Goal: Task Accomplishment & Management: Complete application form

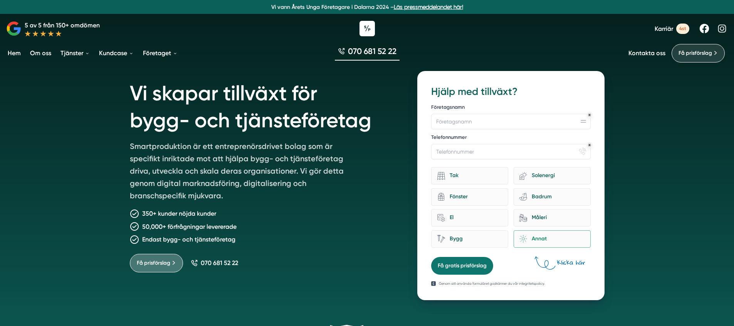
click at [685, 54] on span "Få prisförslag" at bounding box center [696, 53] width 34 height 8
click at [242, 114] on h1 "Vi skapar tillväxt för bygg- och tjänsteföretag" at bounding box center [264, 105] width 269 height 69
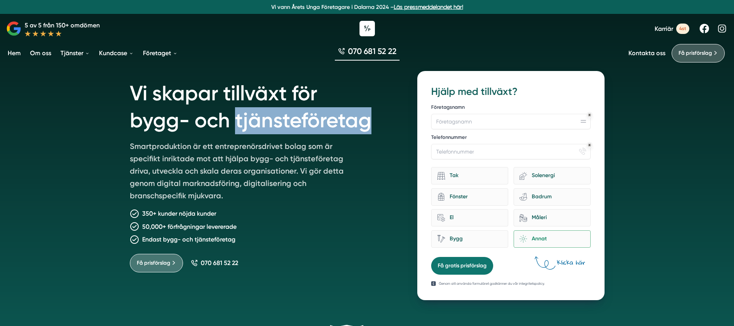
click at [242, 114] on h1 "Vi skapar tillväxt för bygg- och tjänsteföretag" at bounding box center [264, 105] width 269 height 69
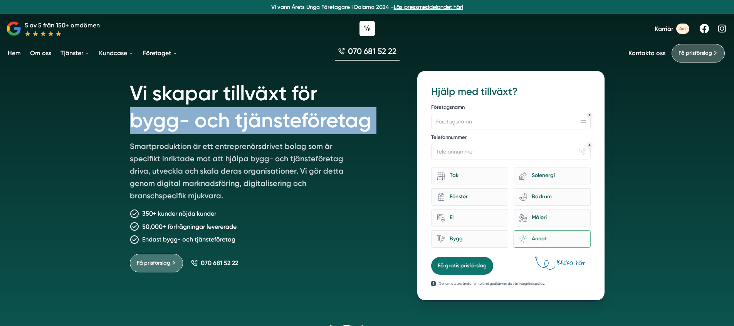
click at [242, 114] on h1 "Vi skapar tillväxt för bygg- och tjänsteföretag" at bounding box center [264, 105] width 269 height 69
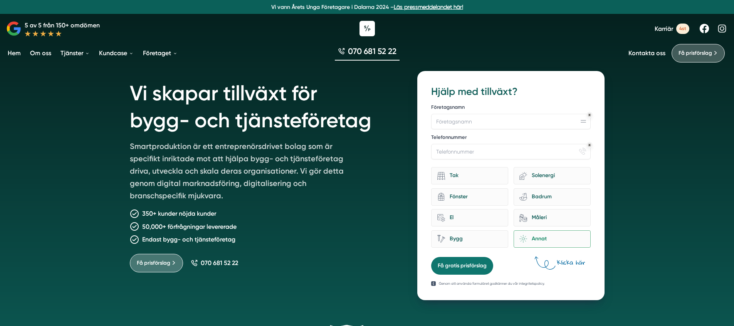
click at [209, 118] on h1 "Vi skapar tillväxt för bygg- och tjänsteföretag" at bounding box center [264, 105] width 269 height 69
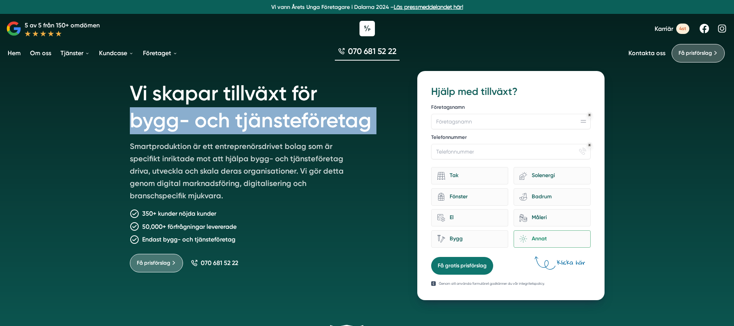
click at [209, 118] on h1 "Vi skapar tillväxt för bygg- och tjänsteföretag" at bounding box center [264, 105] width 269 height 69
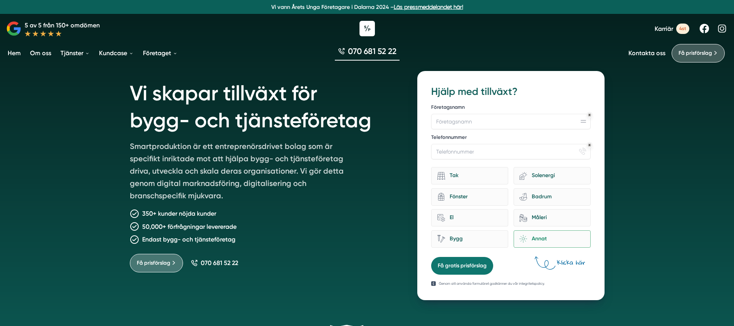
click at [209, 95] on h1 "Vi skapar tillväxt för bygg- och tjänsteföretag" at bounding box center [264, 105] width 269 height 69
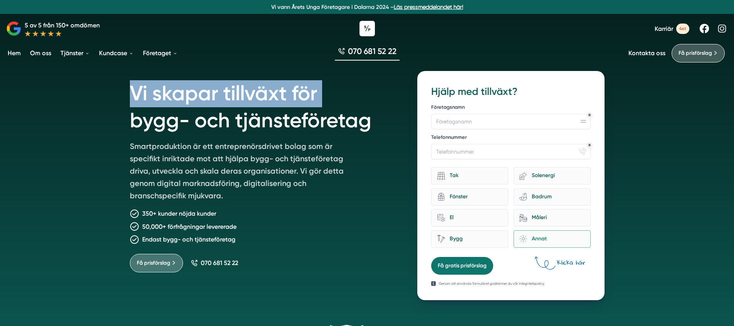
click at [209, 95] on h1 "Vi skapar tillväxt för bygg- och tjänsteföretag" at bounding box center [264, 105] width 269 height 69
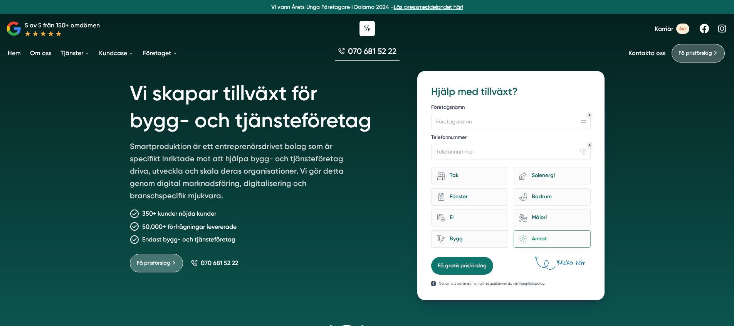
click at [122, 91] on div "Vi skapar tillväxt för bygg- och tjänsteföretag Smartproduktion är ett entrepre…" at bounding box center [367, 181] width 493 height 238
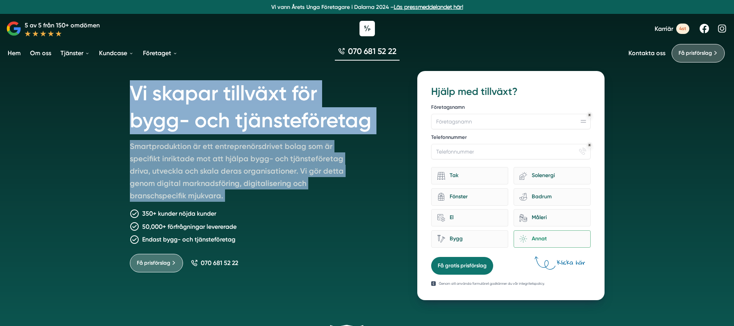
drag, startPoint x: 120, startPoint y: 90, endPoint x: 375, endPoint y: 160, distance: 264.6
click at [373, 160] on div "Vi skapar tillväxt för bygg- och tjänsteföretag Smartproduktion är ett entrepre…" at bounding box center [367, 181] width 493 height 238
click at [375, 160] on div "Vi skapar tillväxt för bygg- och tjänsteföretag Smartproduktion är ett entrepre…" at bounding box center [264, 185] width 269 height 229
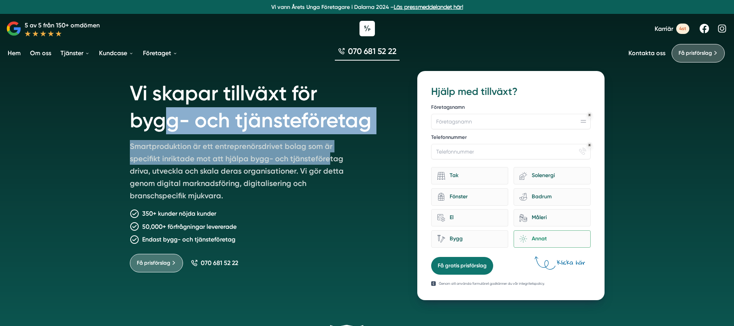
drag, startPoint x: 316, startPoint y: 155, endPoint x: 150, endPoint y: 111, distance: 171.1
click at [166, 119] on div "Vi skapar tillväxt för bygg- och tjänsteföretag Smartproduktion är ett entrepre…" at bounding box center [264, 185] width 269 height 229
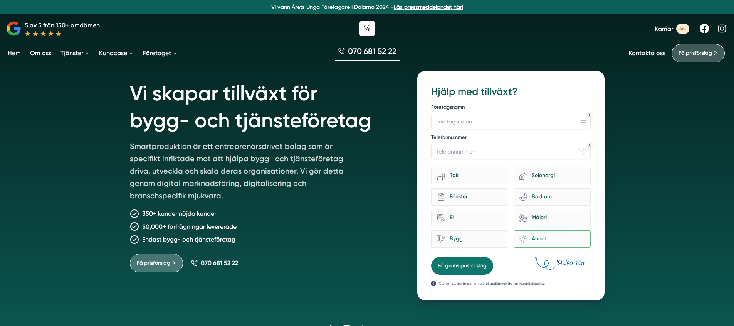
click at [150, 111] on h1 "Vi skapar tillväxt för bygg- och tjänsteföretag" at bounding box center [264, 105] width 269 height 69
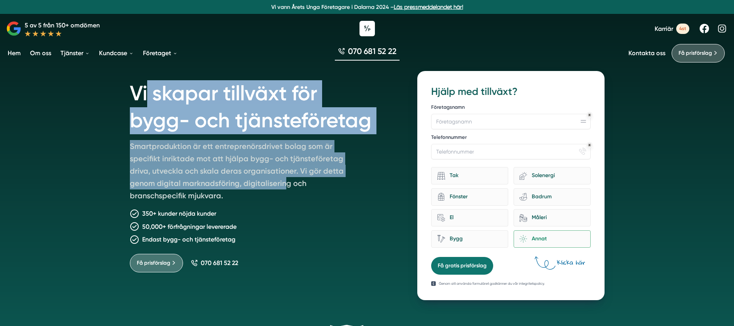
drag, startPoint x: 145, startPoint y: 90, endPoint x: 286, endPoint y: 183, distance: 168.9
click at [285, 181] on div "Vi skapar tillväxt för bygg- och tjänsteföretag Smartproduktion är ett entrepre…" at bounding box center [264, 185] width 269 height 229
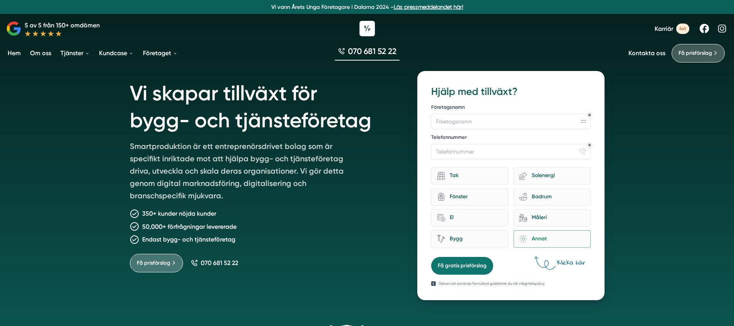
drag, startPoint x: 290, startPoint y: 192, endPoint x: 293, endPoint y: 208, distance: 16.0
click at [292, 196] on p "Smartproduktion är ett entreprenörsdrivet bolag som är specifikt inriktade mot …" at bounding box center [241, 172] width 222 height 65
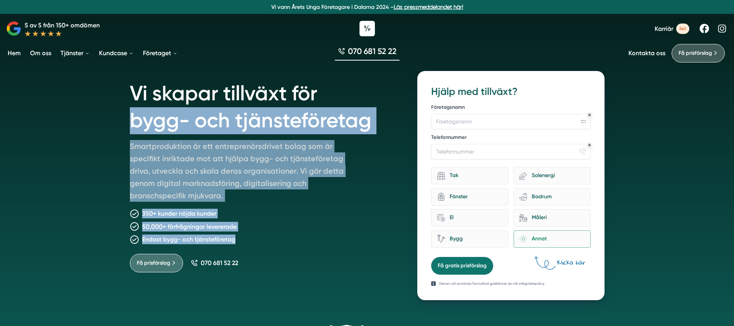
drag, startPoint x: 293, startPoint y: 238, endPoint x: 126, endPoint y: 107, distance: 212.5
click at [126, 108] on div "Vi skapar tillväxt för bygg- och tjänsteföretag Smartproduktion är ett entrepre…" at bounding box center [367, 181] width 493 height 238
click at [126, 107] on div "Vi skapar tillväxt för bygg- och tjänsteföretag Smartproduktion är ett entrepre…" at bounding box center [367, 181] width 493 height 238
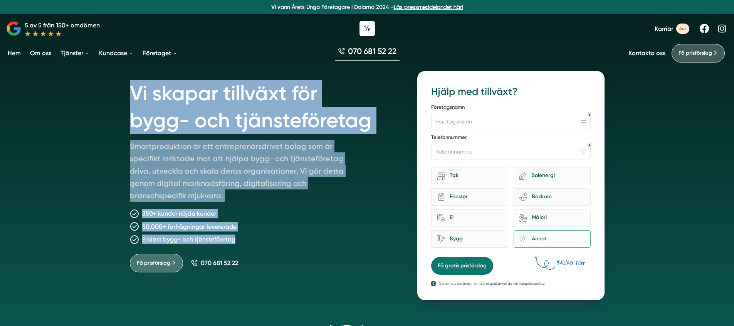
drag, startPoint x: 128, startPoint y: 103, endPoint x: 307, endPoint y: 240, distance: 225.5
click at [307, 240] on div "Vi skapar tillväxt för bygg- och tjänsteföretag Smartproduktion är ett entrepre…" at bounding box center [367, 181] width 493 height 238
click at [307, 240] on div "Endast bygg- och tjänsteföretag" at bounding box center [264, 239] width 269 height 10
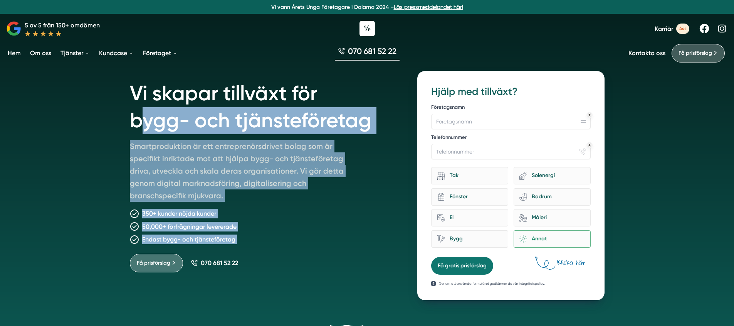
drag, startPoint x: 293, startPoint y: 250, endPoint x: 135, endPoint y: 114, distance: 208.3
click at [136, 116] on div "Vi skapar tillväxt för bygg- och tjänsteföretag Smartproduktion är ett entrepre…" at bounding box center [264, 185] width 269 height 229
click at [135, 114] on h1 "Vi skapar tillväxt för bygg- och tjänsteföretag" at bounding box center [264, 105] width 269 height 69
